Goal: Information Seeking & Learning: Learn about a topic

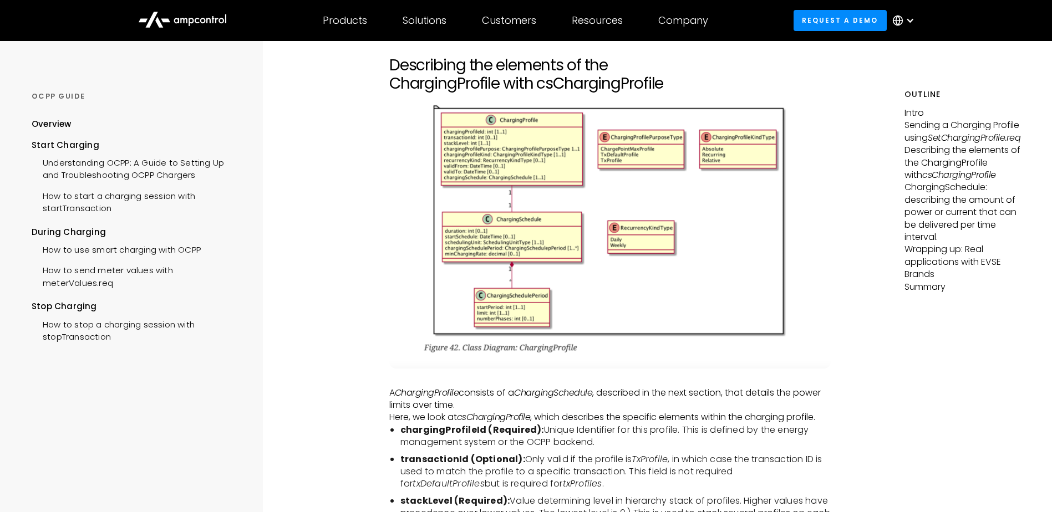
scroll to position [1885, 0]
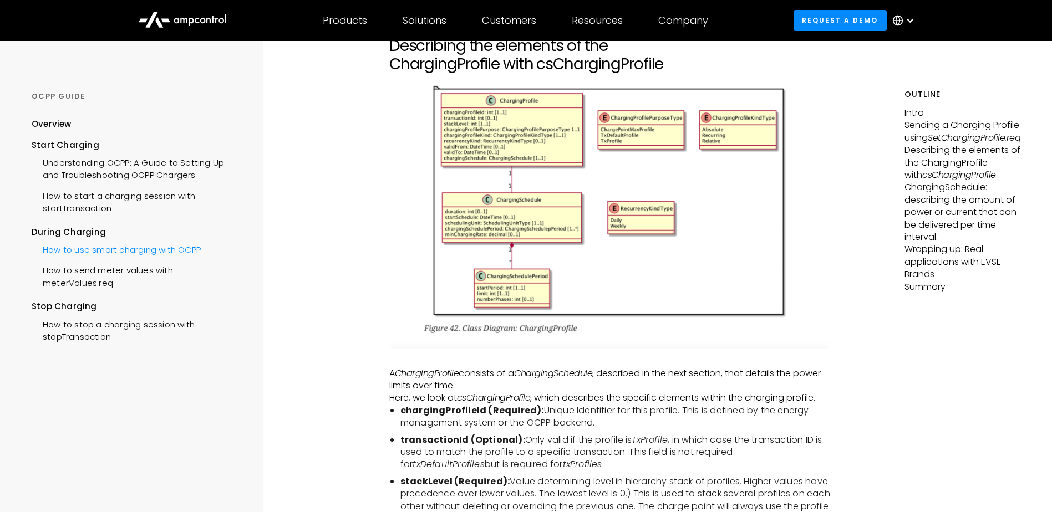
click at [193, 247] on div "How to use smart charging with OCPP" at bounding box center [116, 248] width 169 height 21
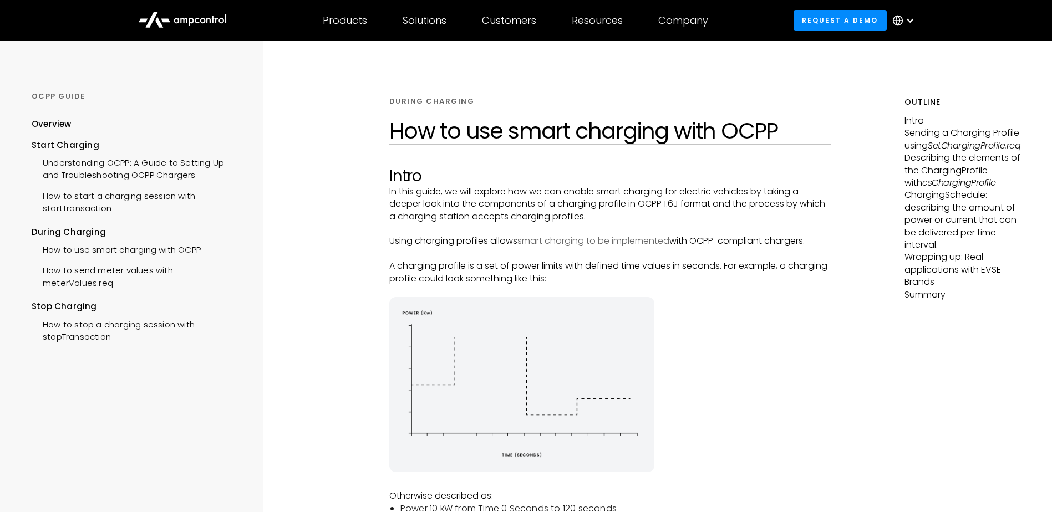
click at [646, 238] on link "smart charging to be implemented" at bounding box center [593, 241] width 152 height 13
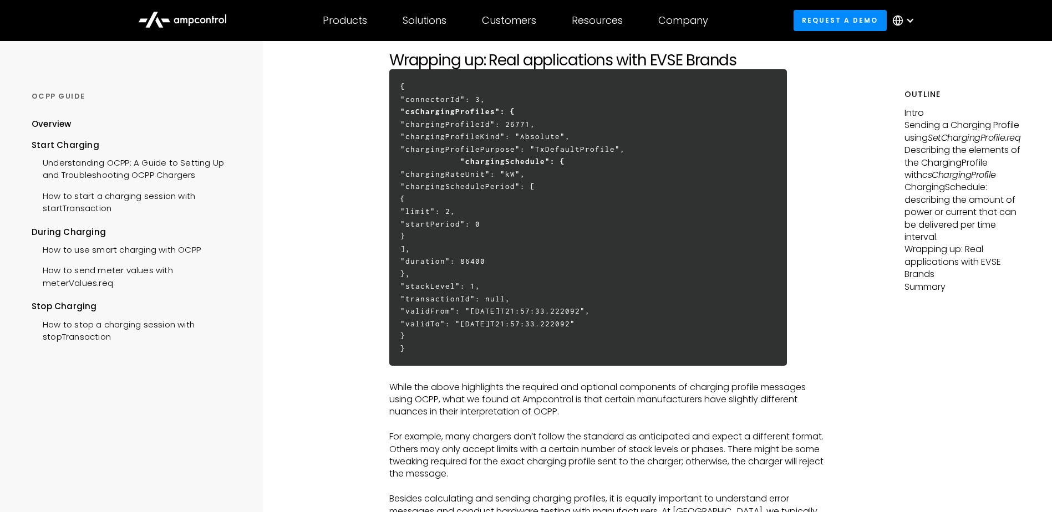
scroll to position [3272, 0]
drag, startPoint x: 829, startPoint y: 379, endPoint x: 841, endPoint y: 389, distance: 15.8
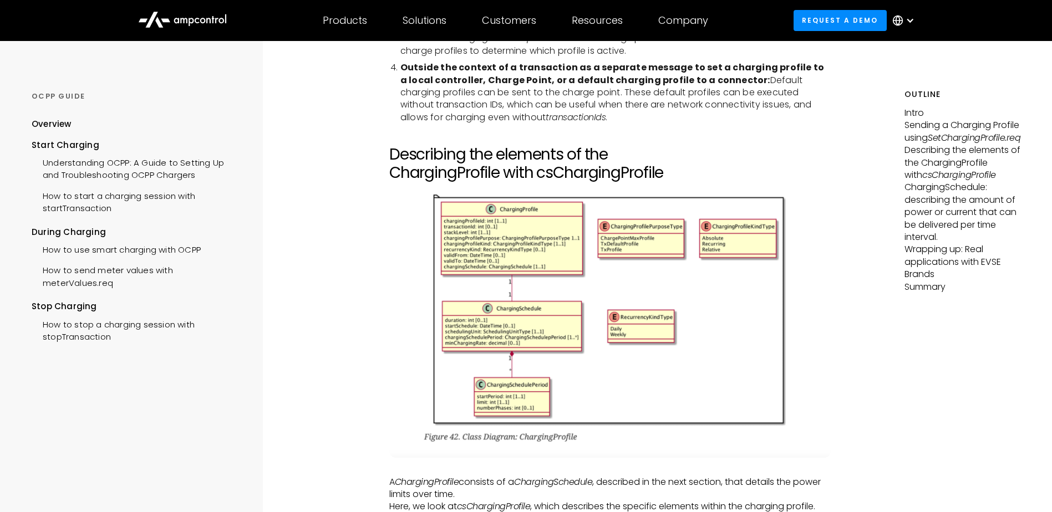
scroll to position [1775, 0]
